Goal: Task Accomplishment & Management: Manage account settings

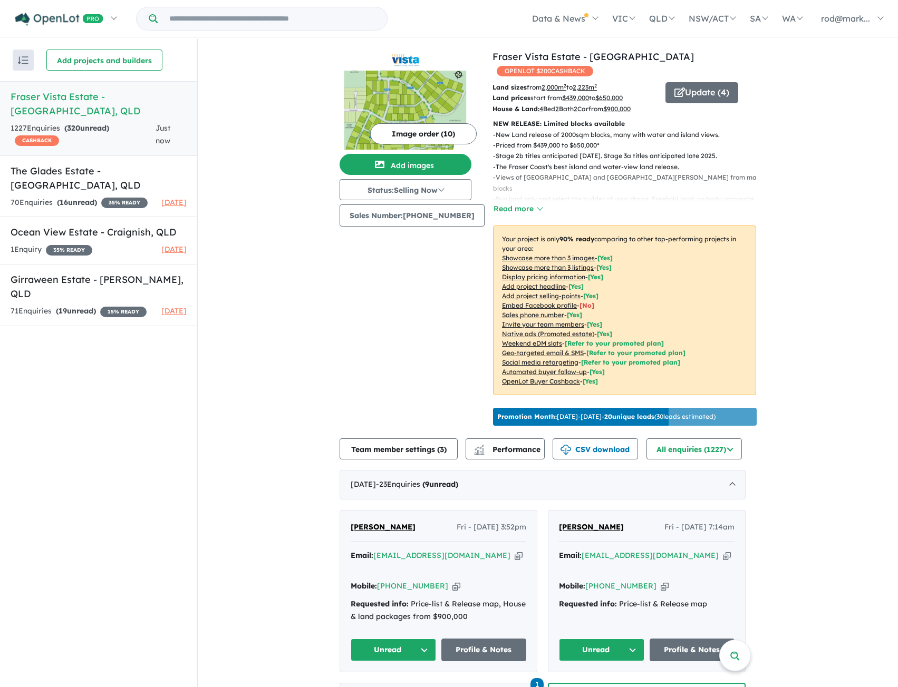
click at [425, 639] on button "Unread" at bounding box center [393, 650] width 85 height 23
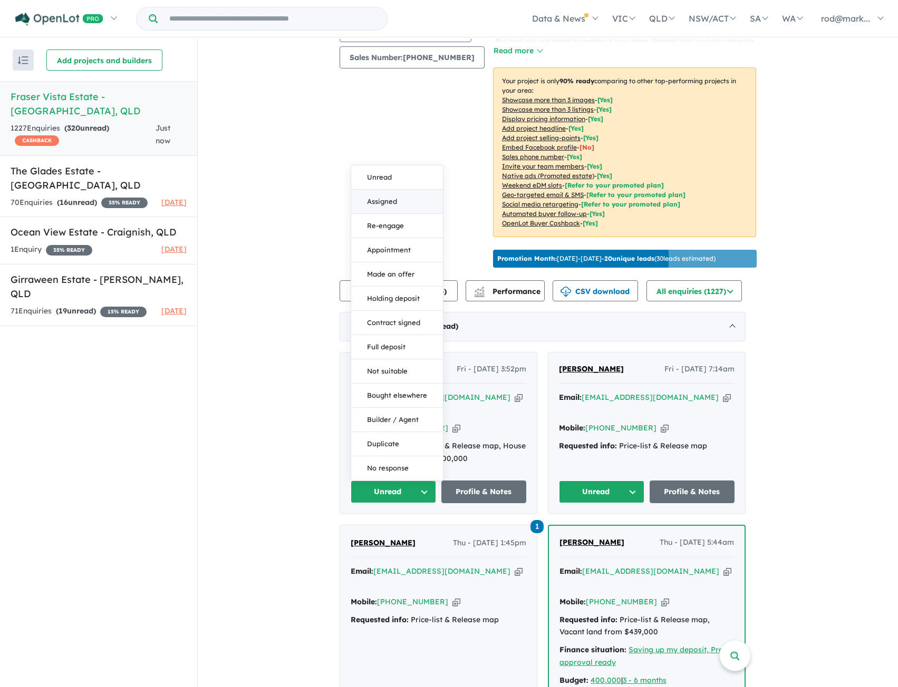
click at [405, 190] on button "Assigned" at bounding box center [397, 202] width 92 height 24
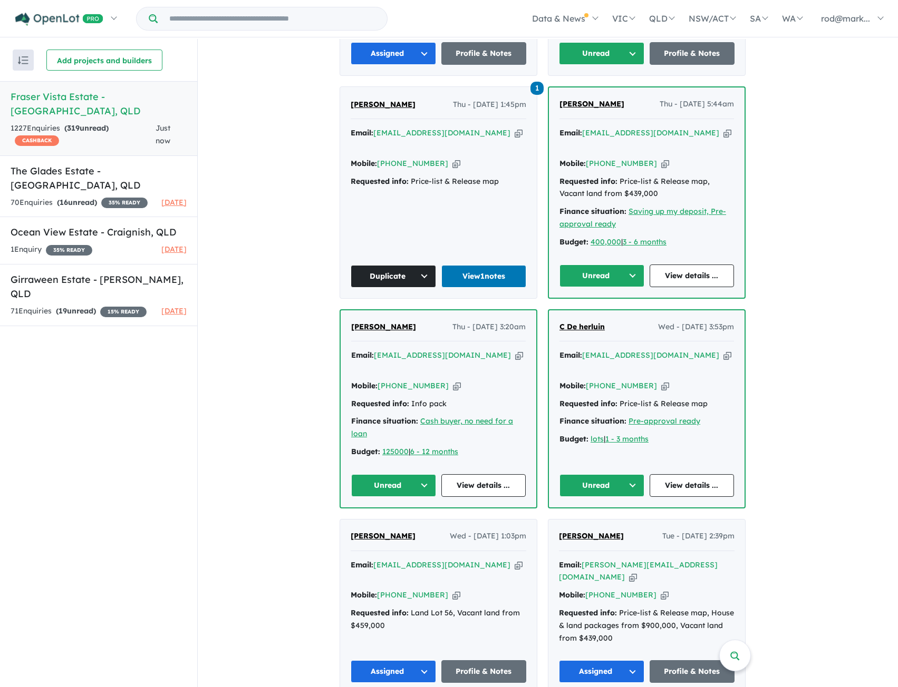
scroll to position [580, 0]
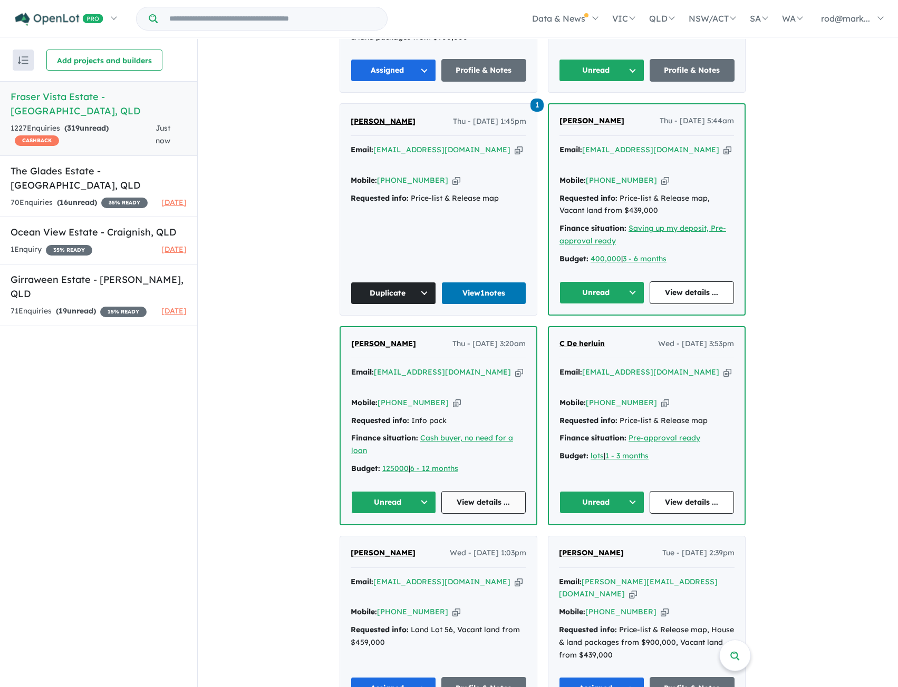
click at [469, 491] on link "View details ..." at bounding box center [483, 502] width 85 height 23
click at [431, 491] on button "Unread" at bounding box center [393, 502] width 85 height 23
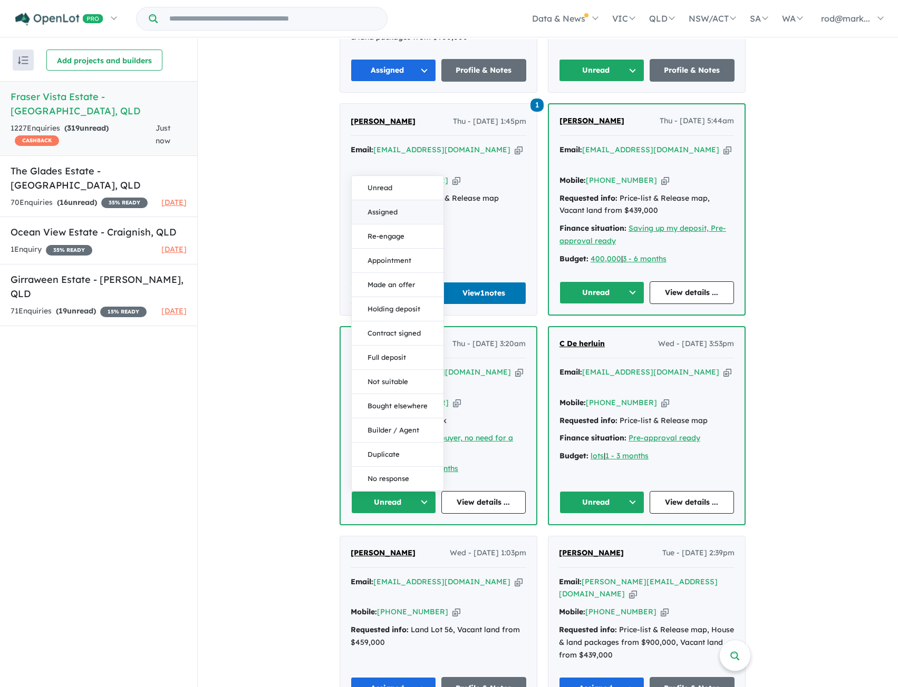
click at [400, 200] on button "Assigned" at bounding box center [398, 212] width 92 height 24
